Goal: Task Accomplishment & Management: Manage account settings

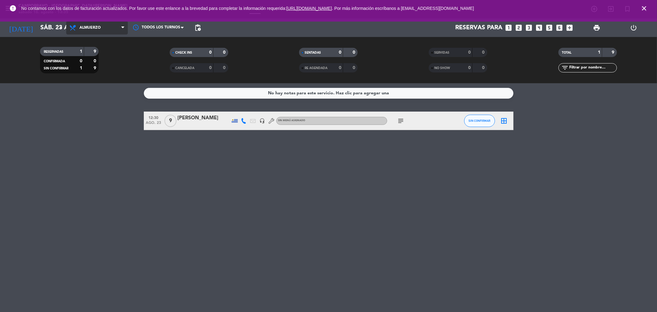
click at [101, 25] on span "Almuerzo" at bounding box center [97, 28] width 62 height 14
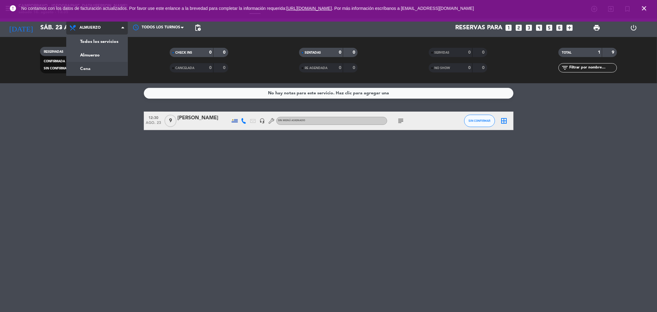
click at [98, 67] on div "menu Campobravo - [GEOGRAPHIC_DATA][PERSON_NAME] [DATE] 16. agosto - 13:35 Mis …" at bounding box center [328, 41] width 657 height 83
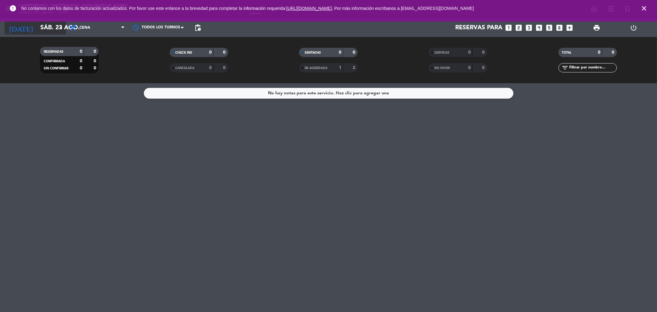
click at [53, 24] on input "sáb. 23 ago." at bounding box center [76, 28] width 78 height 14
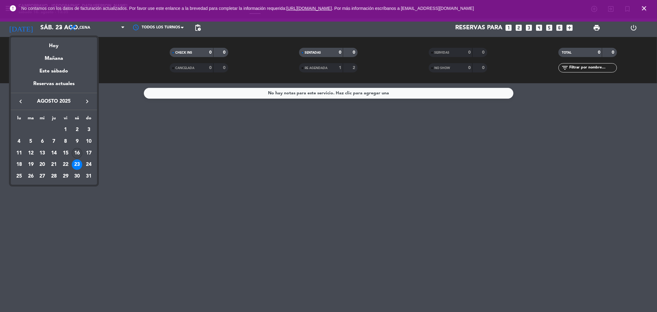
click at [79, 152] on div "16" at bounding box center [77, 153] width 10 height 10
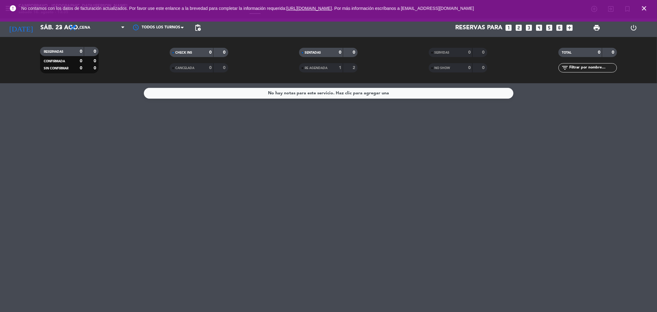
type input "sáb. 16 ago."
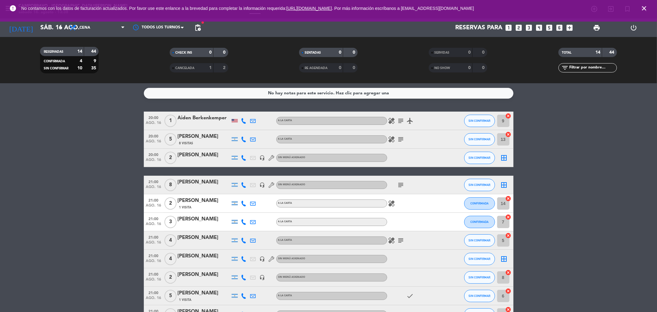
click at [194, 143] on div "8 Visitas" at bounding box center [204, 143] width 52 height 5
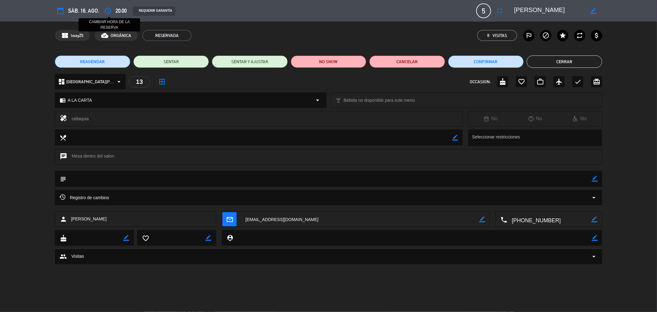
click at [110, 10] on icon "access_time" at bounding box center [107, 10] width 7 height 7
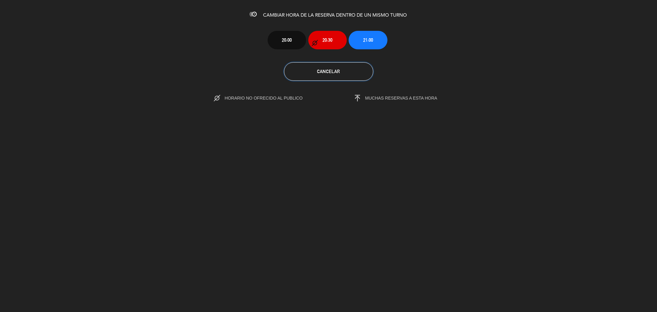
click at [354, 76] on button "Cancelar" at bounding box center [328, 71] width 89 height 18
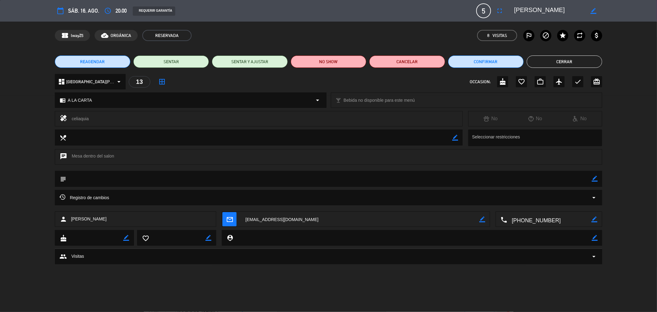
click at [500, 10] on icon "fullscreen" at bounding box center [499, 10] width 7 height 7
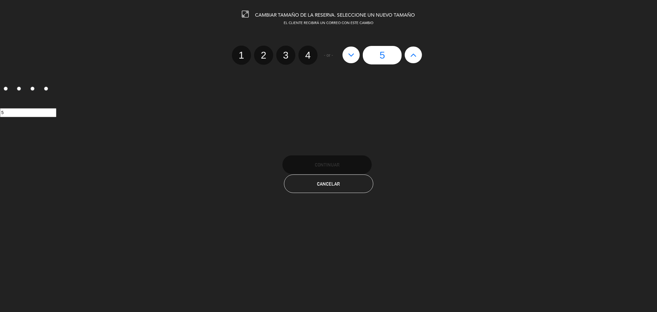
click at [352, 54] on icon at bounding box center [351, 55] width 6 height 10
click at [351, 50] on icon at bounding box center [351, 55] width 6 height 10
click at [350, 55] on icon at bounding box center [351, 55] width 6 height 10
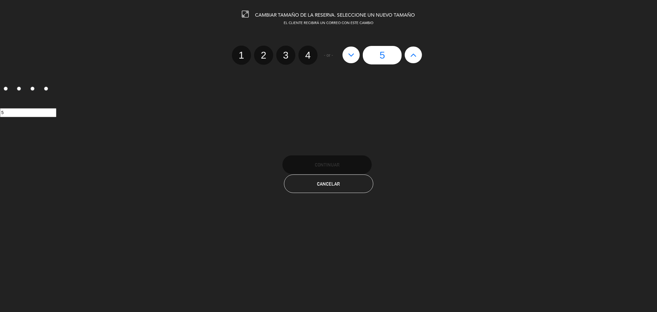
click at [350, 55] on icon at bounding box center [351, 55] width 6 height 10
drag, startPoint x: 475, startPoint y: 178, endPoint x: 418, endPoint y: 117, distance: 83.5
click at [475, 178] on div "Cancelar" at bounding box center [328, 184] width 657 height 20
click at [285, 56] on label "3" at bounding box center [285, 55] width 19 height 19
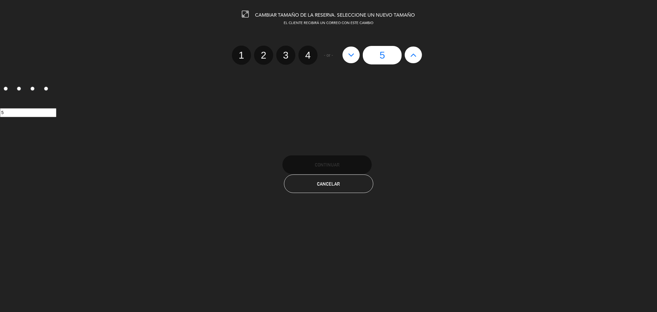
click at [285, 52] on input "3" at bounding box center [285, 50] width 4 height 4
radio input "true"
radio input "false"
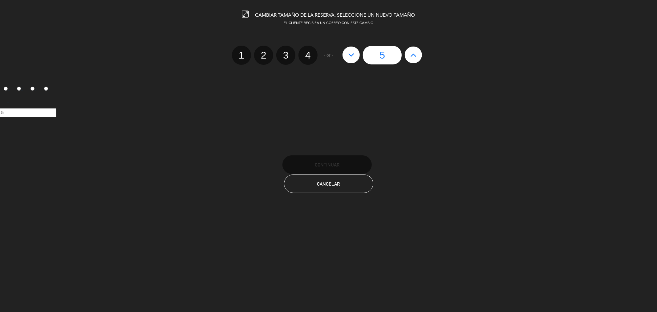
radio input "false"
radio input "true"
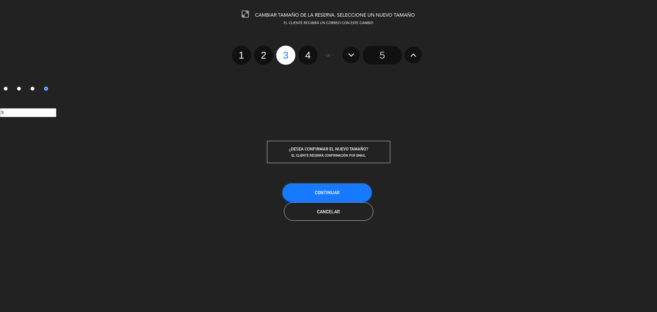
click at [319, 193] on span "Continuar" at bounding box center [327, 192] width 25 height 5
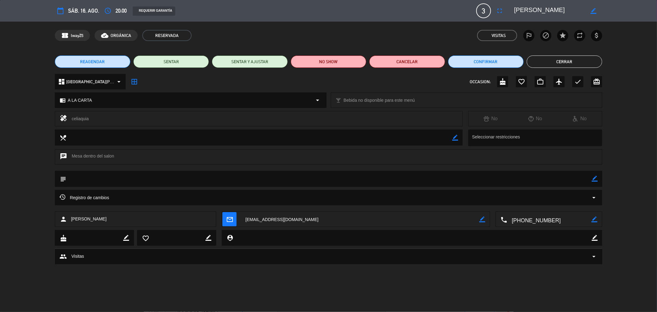
click at [549, 65] on button "Cerrar" at bounding box center [565, 61] width 76 height 12
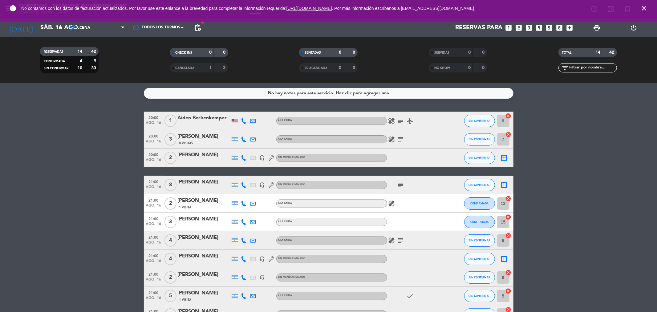
click at [648, 6] on icon "close" at bounding box center [644, 8] width 7 height 7
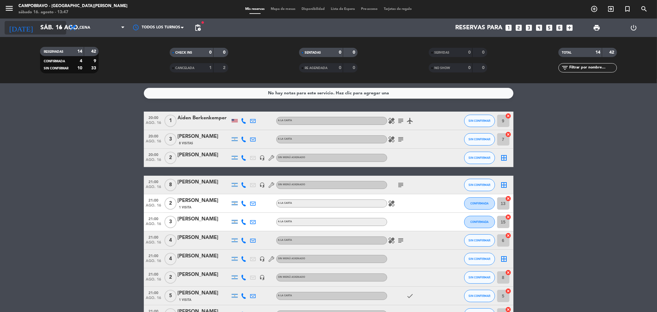
click at [37, 25] on input "sáb. 16 ago." at bounding box center [76, 28] width 78 height 14
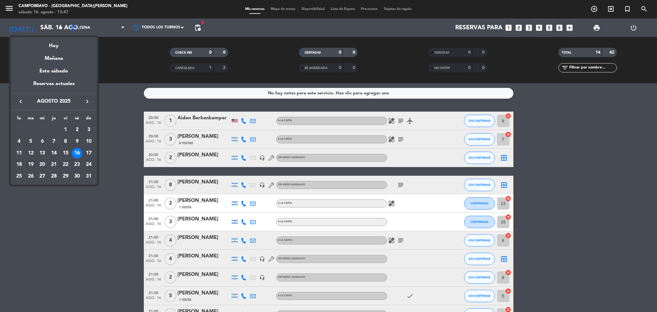
click at [29, 167] on div "19" at bounding box center [31, 164] width 10 height 10
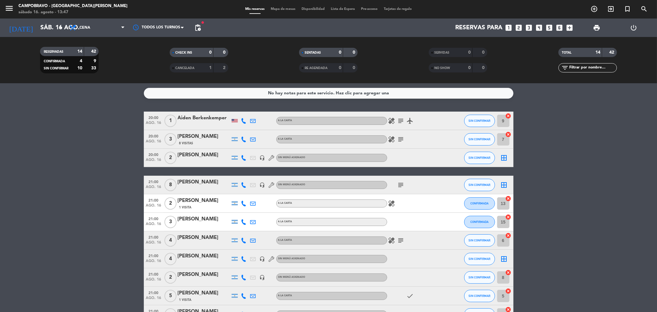
type input "[DATE]"
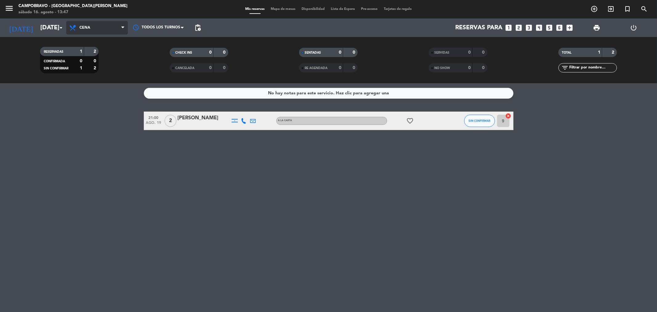
click at [80, 27] on span "Cena" at bounding box center [85, 28] width 11 height 4
click at [104, 55] on div "menu Campobravo - [GEOGRAPHIC_DATA][PERSON_NAME] [DATE] 16. agosto - 13:47 Mis …" at bounding box center [328, 41] width 657 height 83
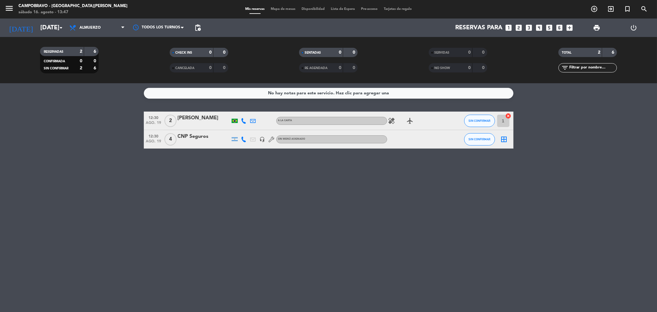
click at [553, 30] on icon "looks_5" at bounding box center [550, 28] width 8 height 8
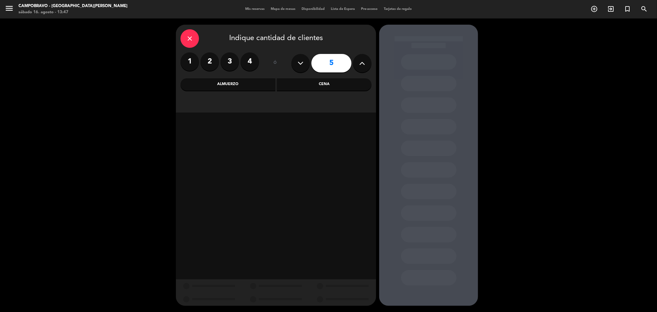
click at [237, 85] on div "Almuerzo" at bounding box center [228, 84] width 95 height 12
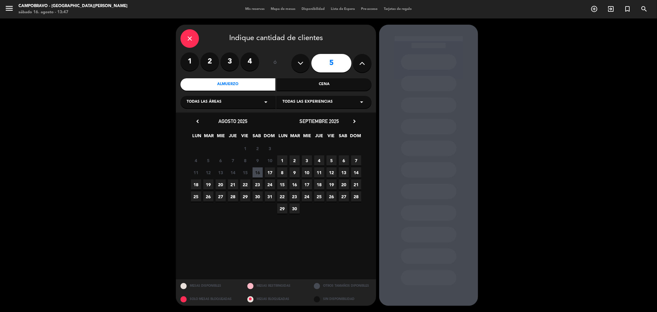
click at [204, 184] on span "19" at bounding box center [208, 184] width 10 height 10
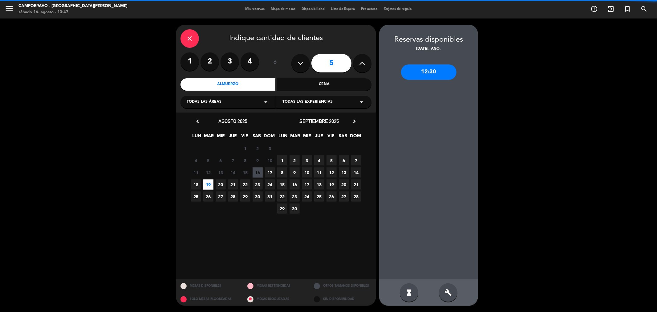
click at [424, 139] on div "12:30" at bounding box center [428, 165] width 99 height 227
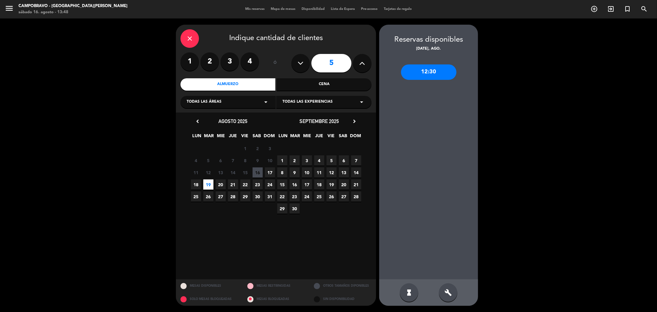
click at [184, 33] on div "close" at bounding box center [190, 38] width 18 height 18
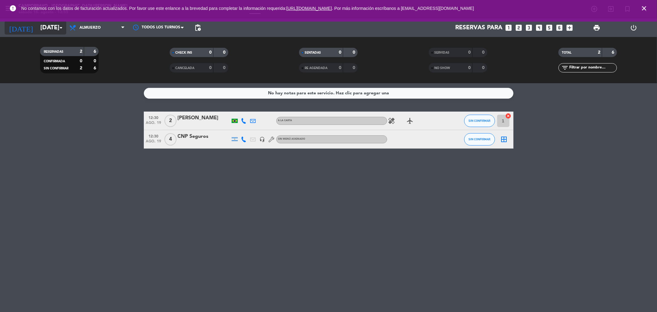
click at [49, 23] on input "[DATE]" at bounding box center [76, 28] width 78 height 14
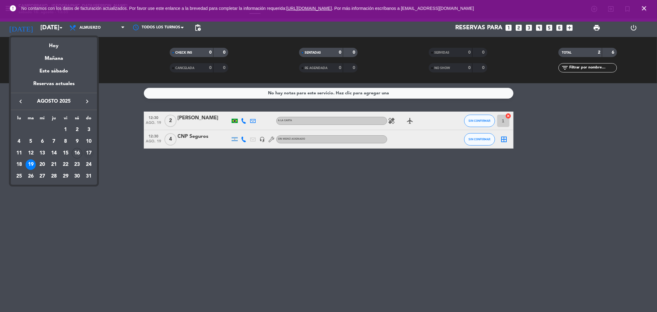
click at [90, 152] on div "17" at bounding box center [89, 153] width 10 height 10
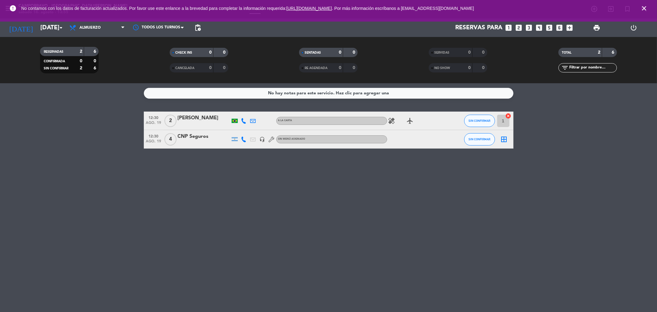
type input "dom. 17 ago."
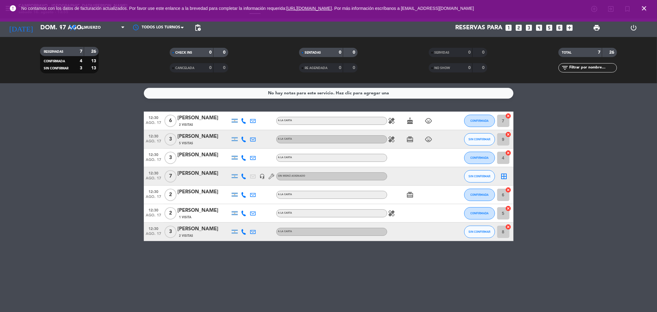
click at [648, 7] on span "close" at bounding box center [644, 8] width 17 height 17
click at [645, 9] on icon "close" at bounding box center [644, 8] width 7 height 7
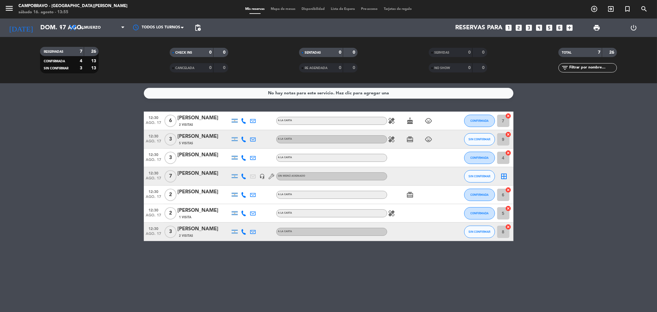
click at [559, 29] on icon "looks_6" at bounding box center [560, 28] width 8 height 8
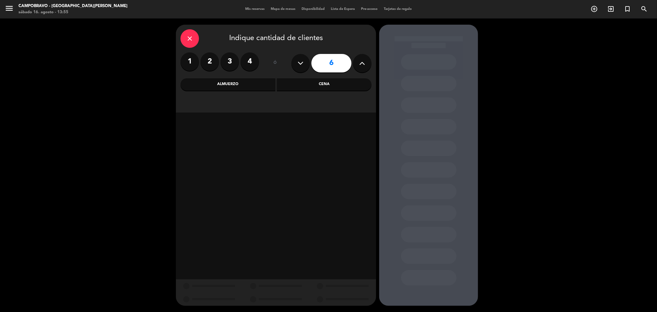
click at [186, 35] on div "close" at bounding box center [190, 38] width 18 height 18
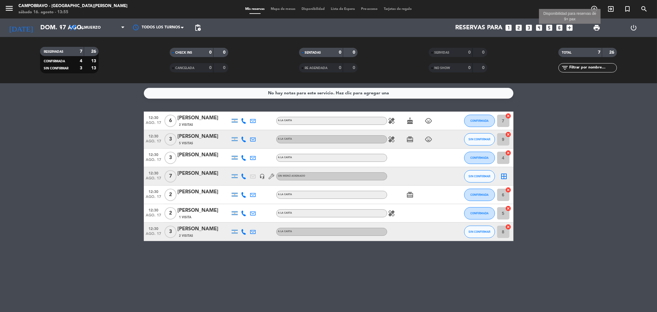
click at [570, 29] on icon "add_box" at bounding box center [570, 28] width 8 height 8
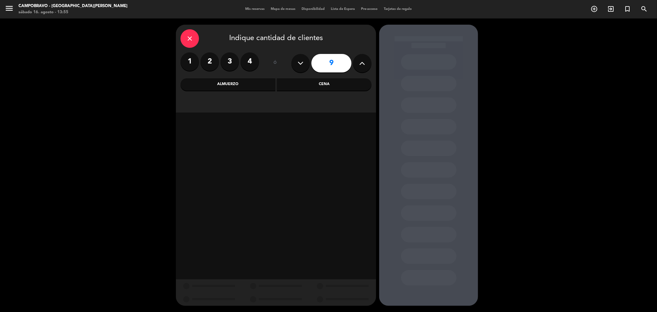
click at [293, 61] on button at bounding box center [301, 63] width 18 height 18
click at [294, 61] on button at bounding box center [301, 63] width 18 height 18
type input "7"
click at [261, 87] on div "Almuerzo" at bounding box center [228, 84] width 95 height 12
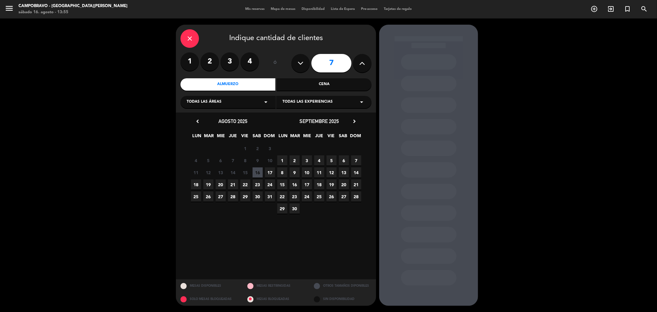
click at [269, 174] on span "17" at bounding box center [270, 172] width 10 height 10
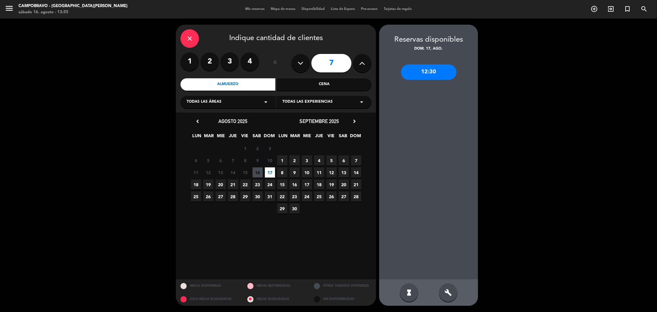
click at [455, 293] on div "build" at bounding box center [448, 292] width 18 height 18
click at [433, 71] on div "12:30" at bounding box center [428, 71] width 55 height 15
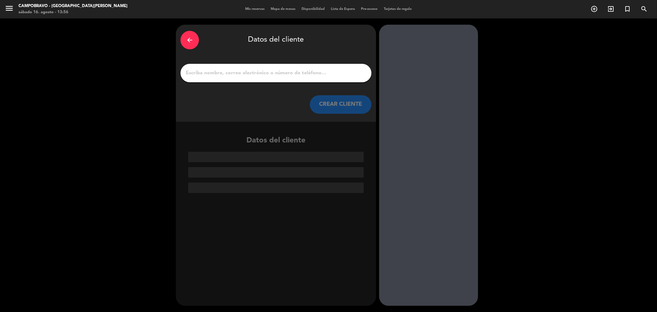
drag, startPoint x: 312, startPoint y: 81, endPoint x: 313, endPoint y: 73, distance: 7.8
click at [312, 79] on div at bounding box center [276, 73] width 191 height 18
click at [313, 73] on input "1" at bounding box center [276, 73] width 182 height 9
click at [196, 37] on div "arrow_back" at bounding box center [190, 40] width 18 height 18
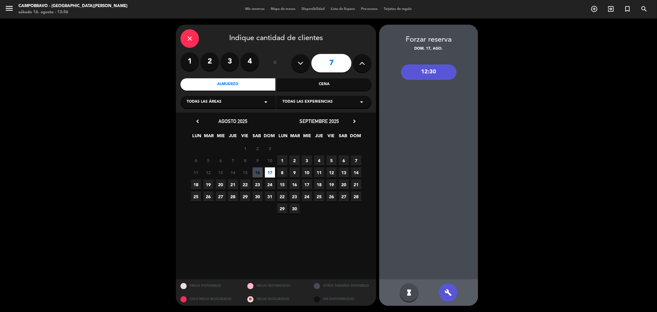
click at [188, 38] on icon "close" at bounding box center [189, 38] width 7 height 7
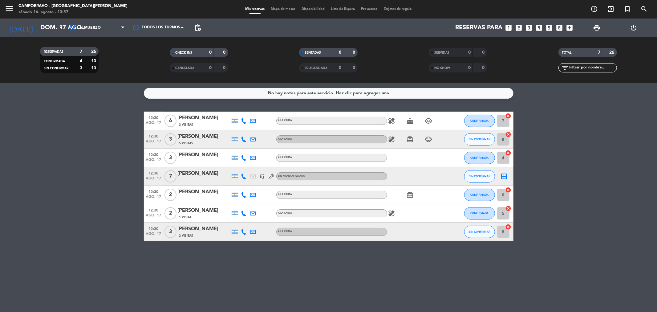
click at [0, 221] on bookings-row "12:30 [DATE] 6 [PERSON_NAME] 2 Visitas A LA CARTA healing cake child_care CONFI…" at bounding box center [328, 176] width 657 height 129
